Goal: Task Accomplishment & Management: Manage account settings

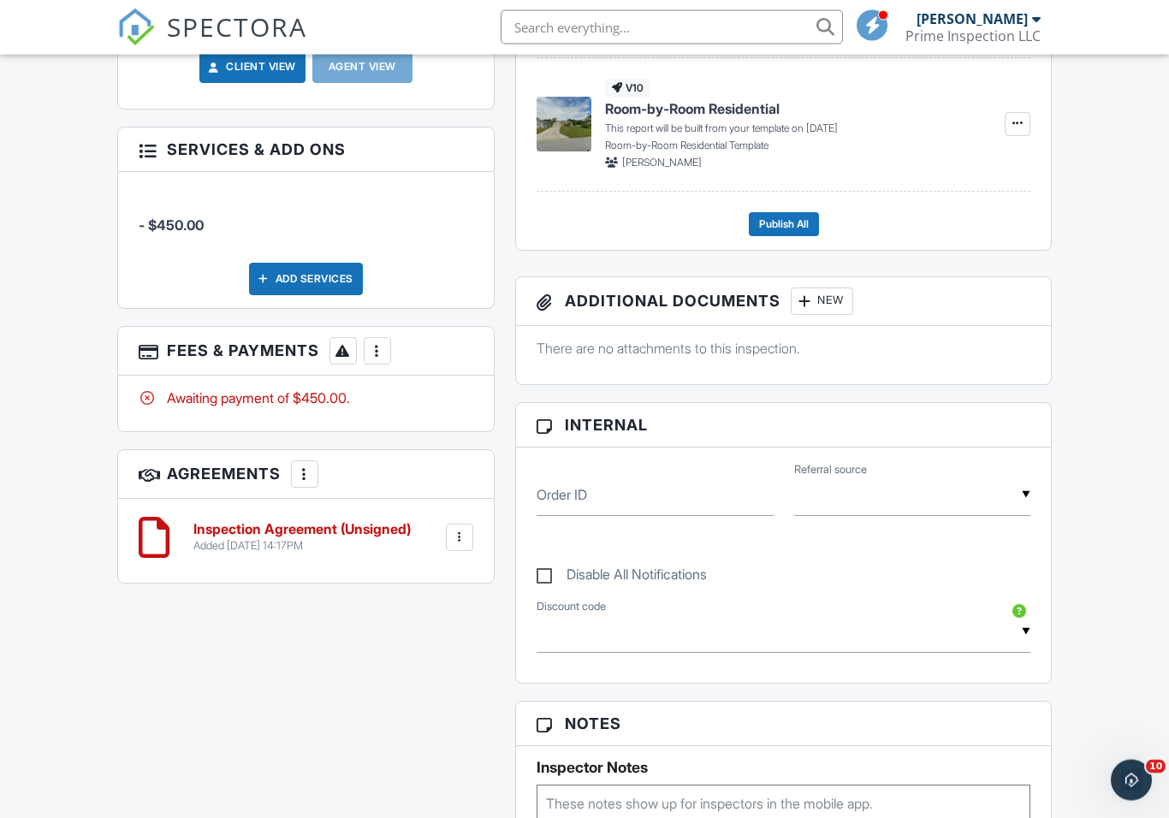
scroll to position [772, 0]
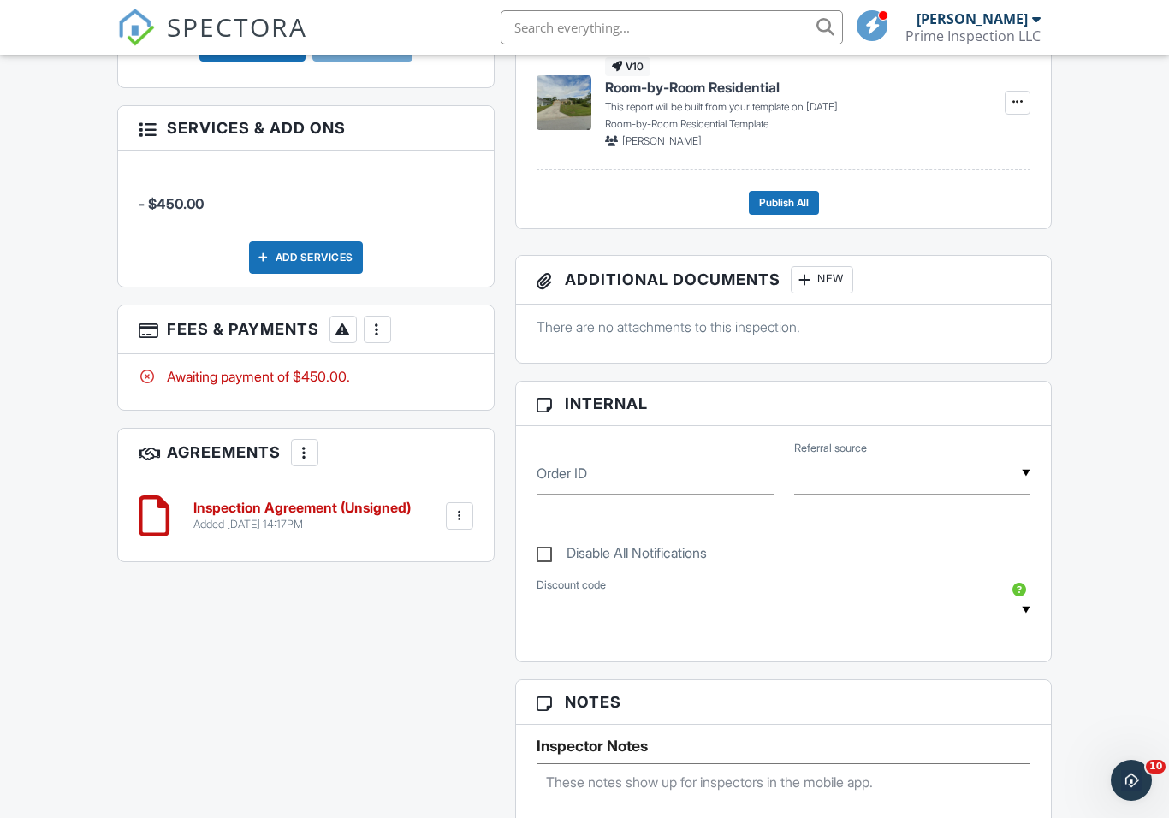
click at [839, 280] on div "New" at bounding box center [822, 279] width 62 height 27
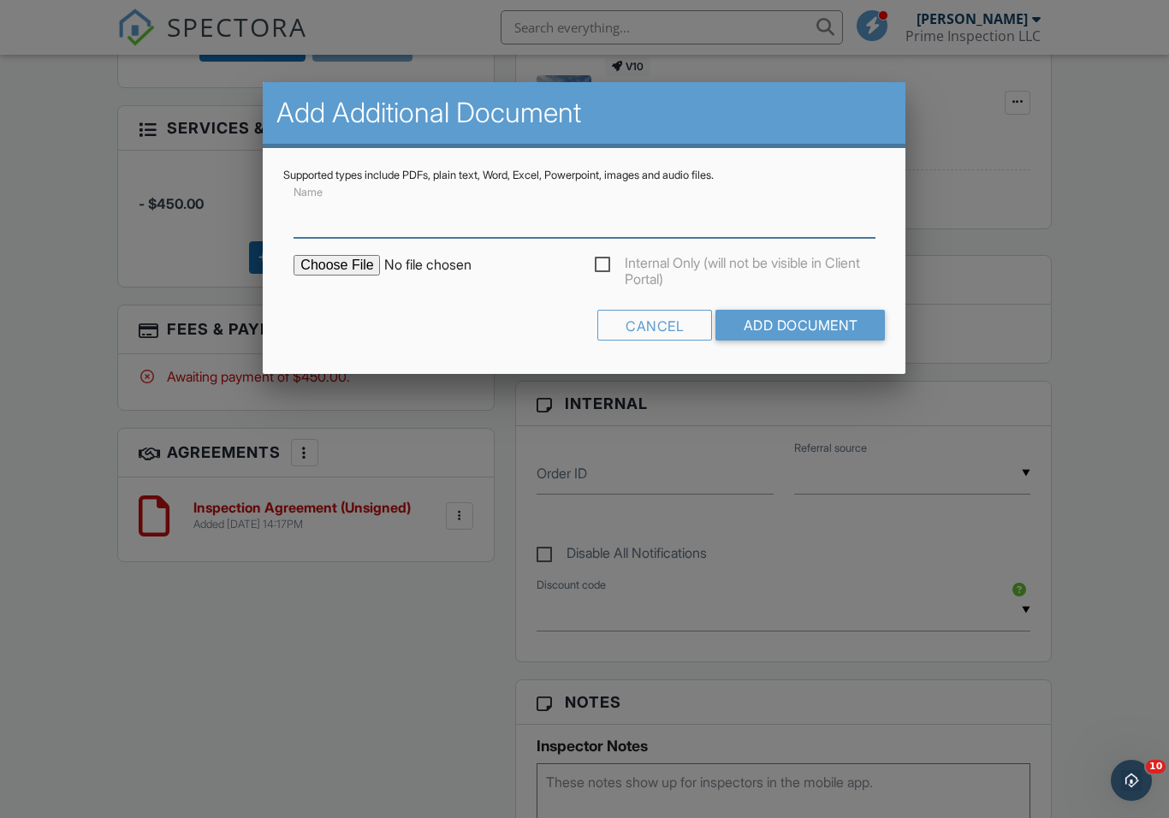
scroll to position [771, 0]
click at [313, 273] on input "file" at bounding box center [439, 265] width 291 height 21
type input "C:\fakepath\BuildFaxReport_20250927141915560711-PFGDRV-772819389.pdf"
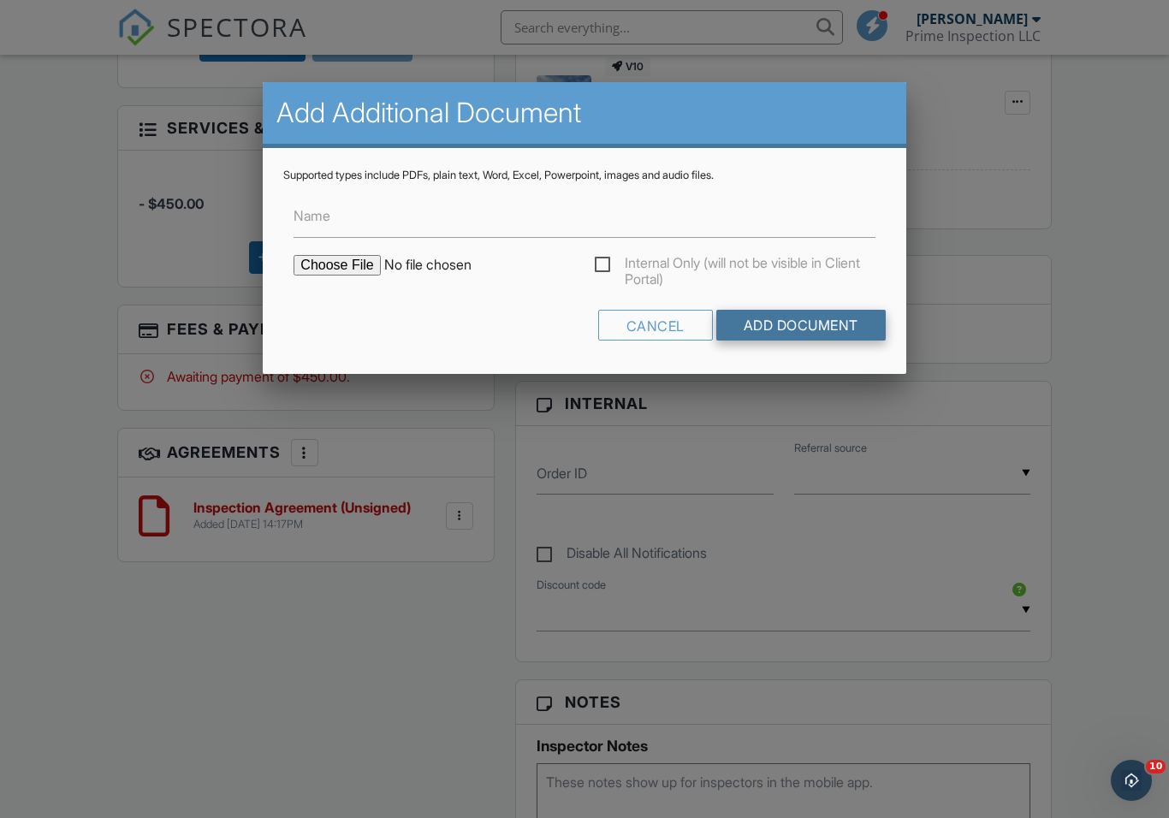
click at [775, 329] on input "Add Document" at bounding box center [800, 325] width 169 height 31
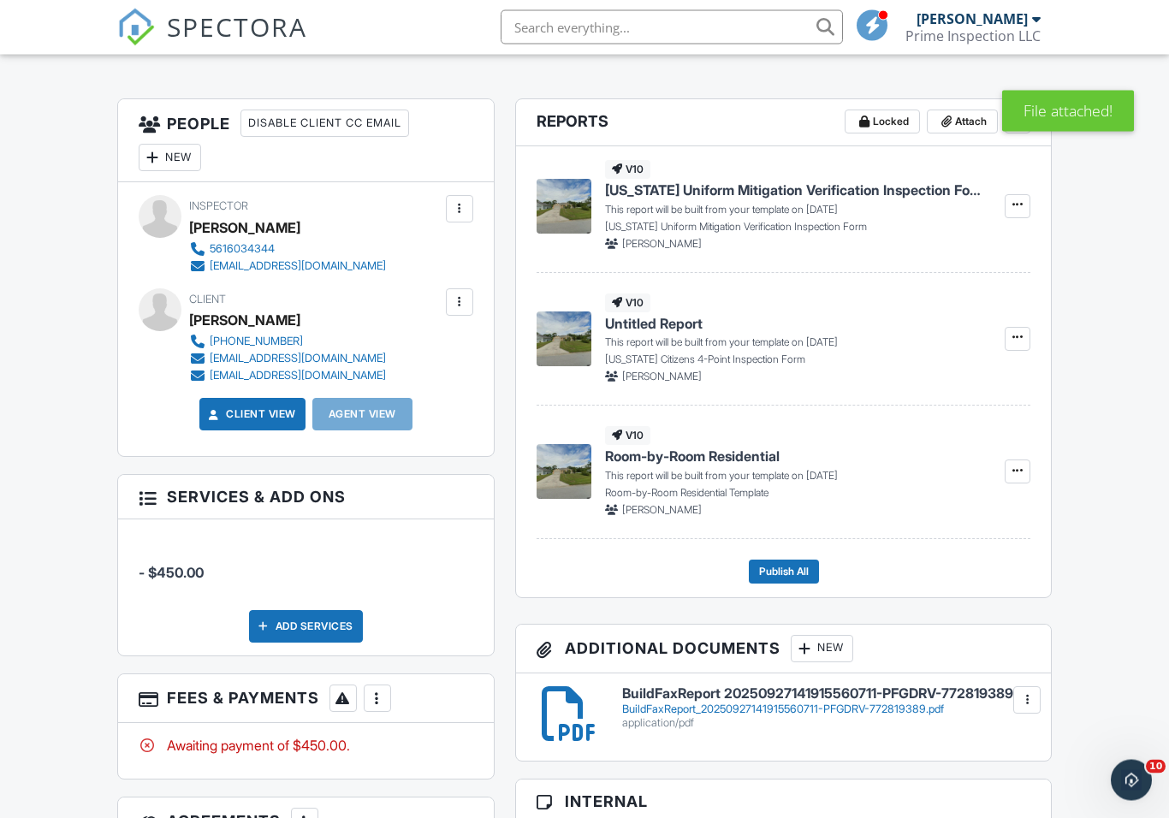
scroll to position [404, 0]
click at [843, 650] on div "New" at bounding box center [822, 647] width 62 height 27
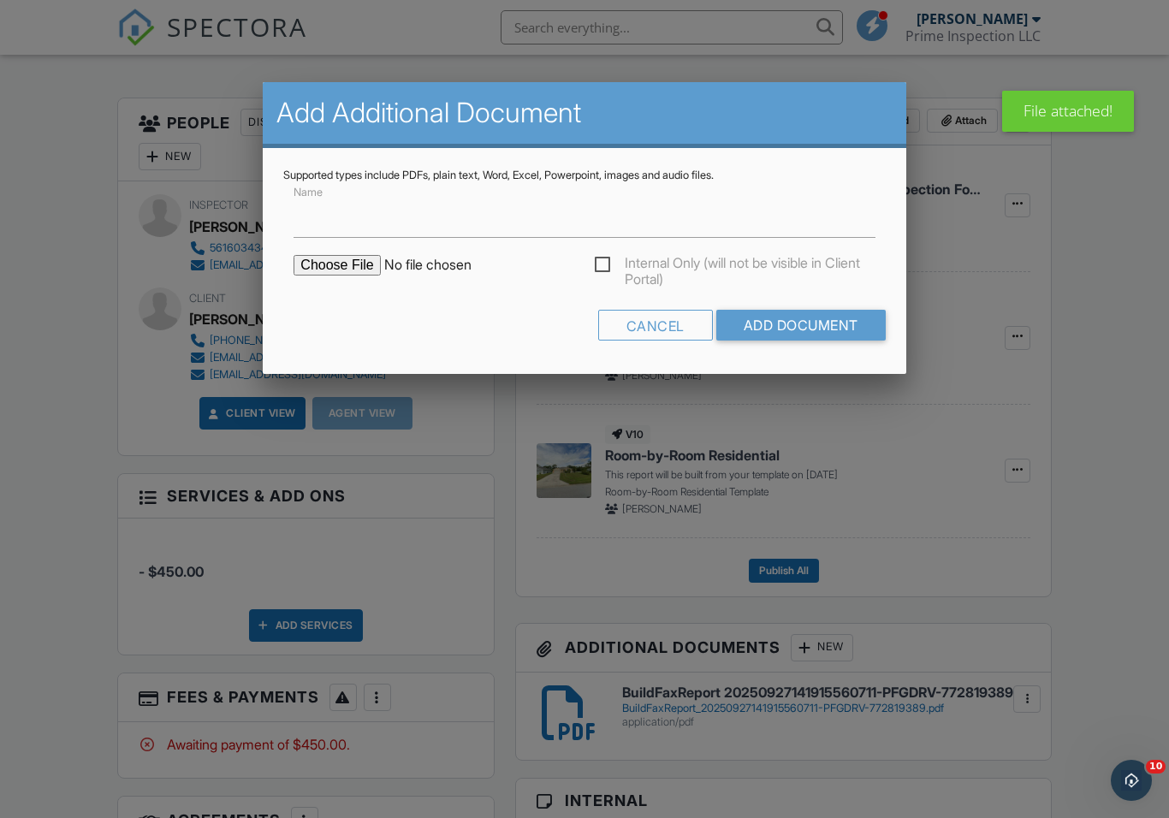
click at [322, 273] on input "file" at bounding box center [439, 265] width 291 height 21
type input "C:\fakepath\license8925017.pdf"
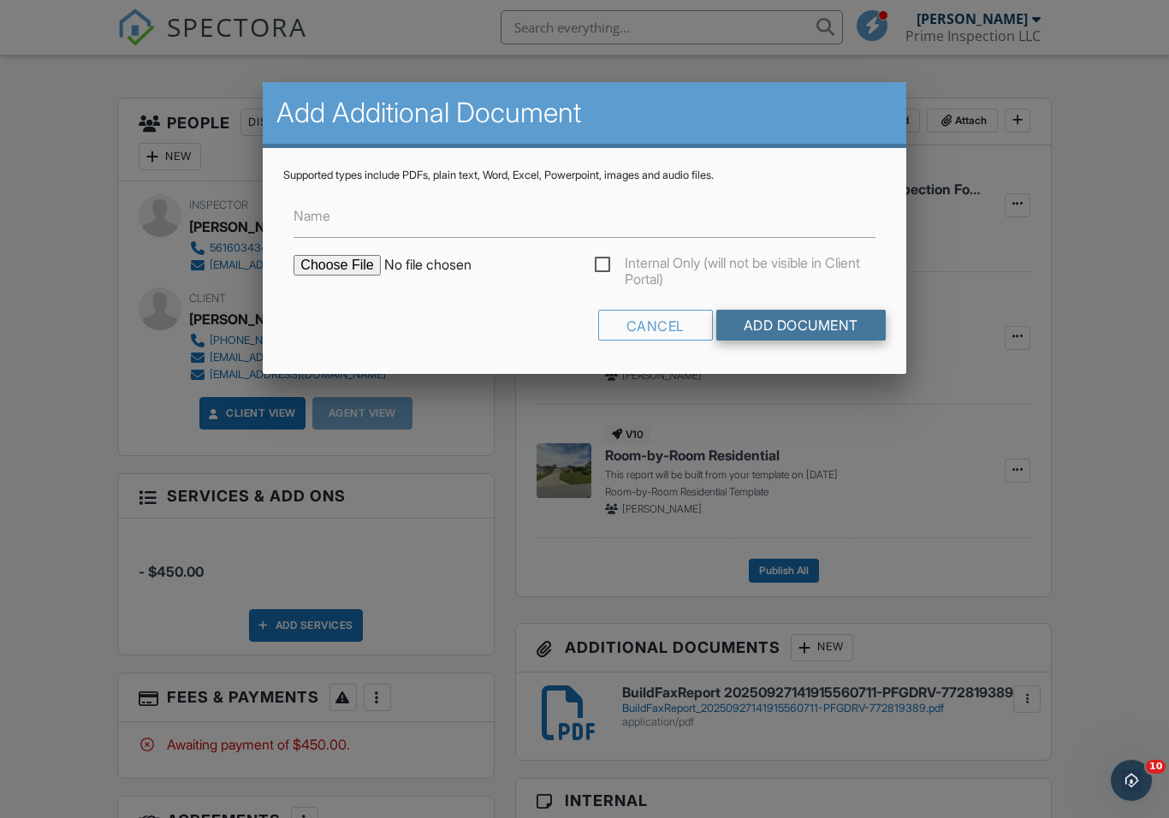
click at [809, 321] on input "Add Document" at bounding box center [800, 325] width 169 height 31
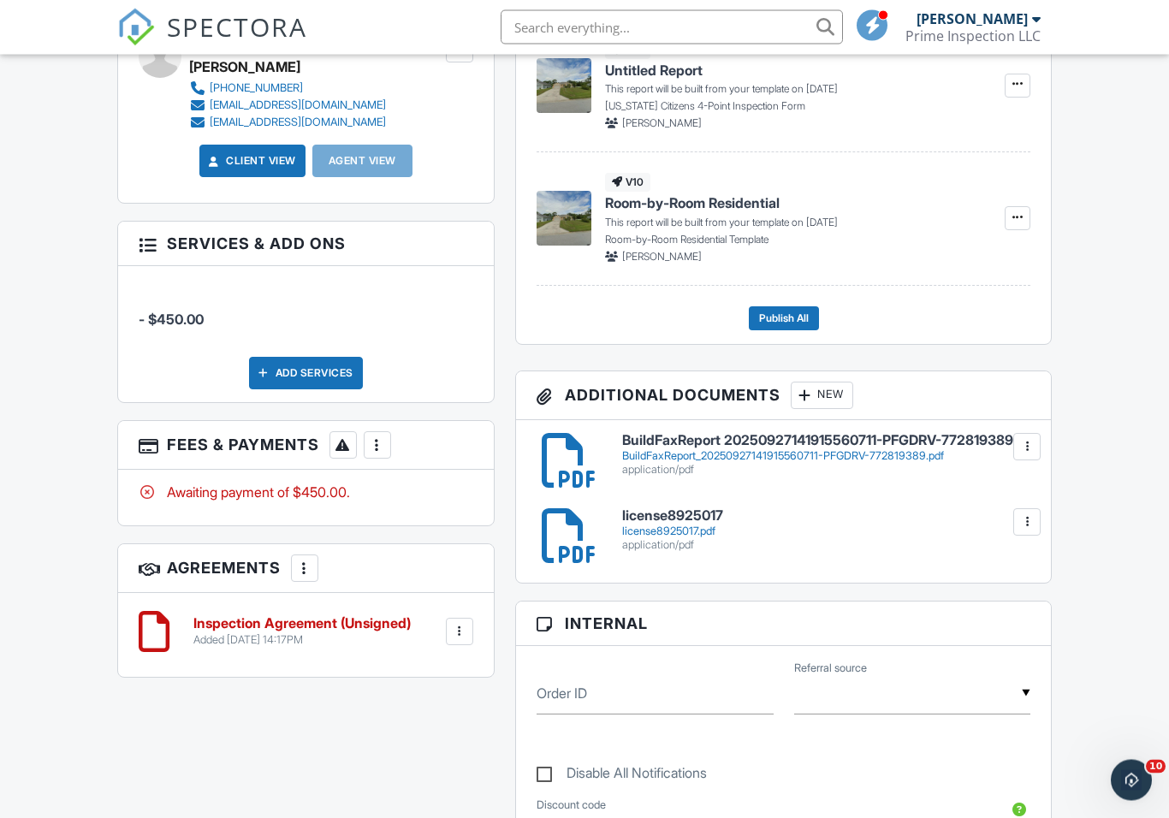
scroll to position [657, 0]
